Goal: Browse casually: Explore the website without a specific task or goal

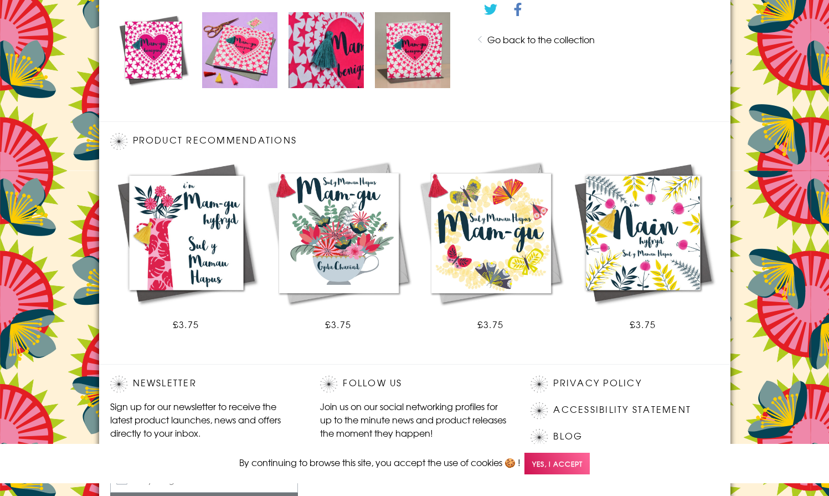
scroll to position [647, 0]
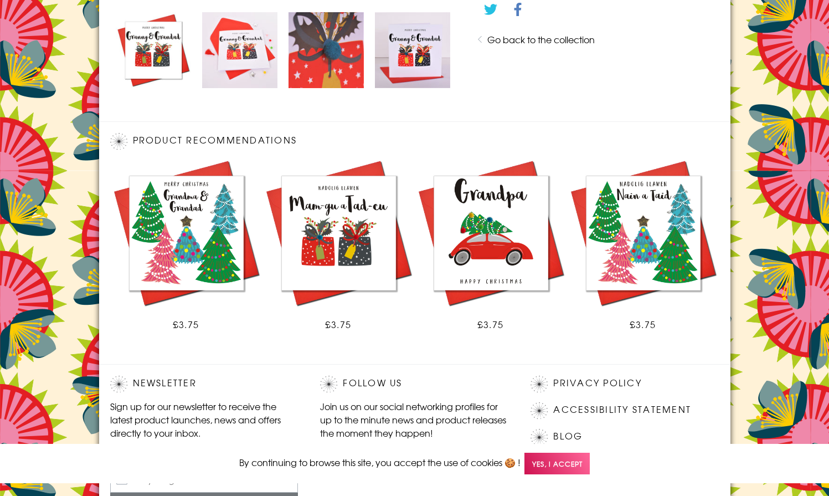
scroll to position [647, 0]
